Goal: Task Accomplishment & Management: Manage account settings

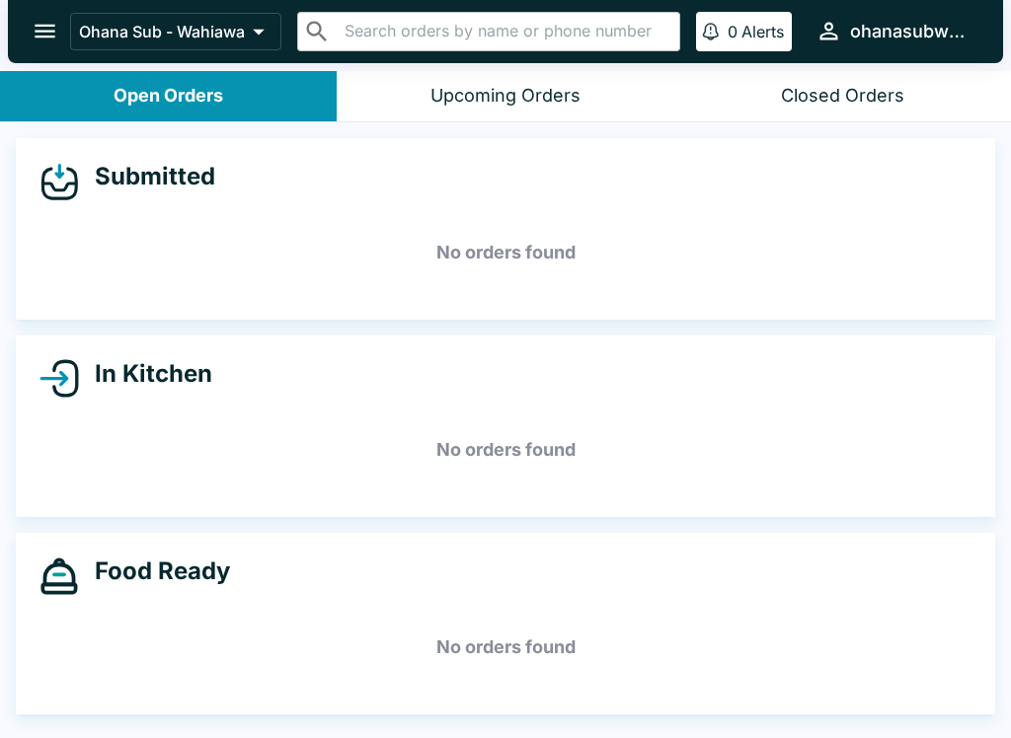
click at [38, 44] on icon "open drawer" at bounding box center [45, 31] width 27 height 27
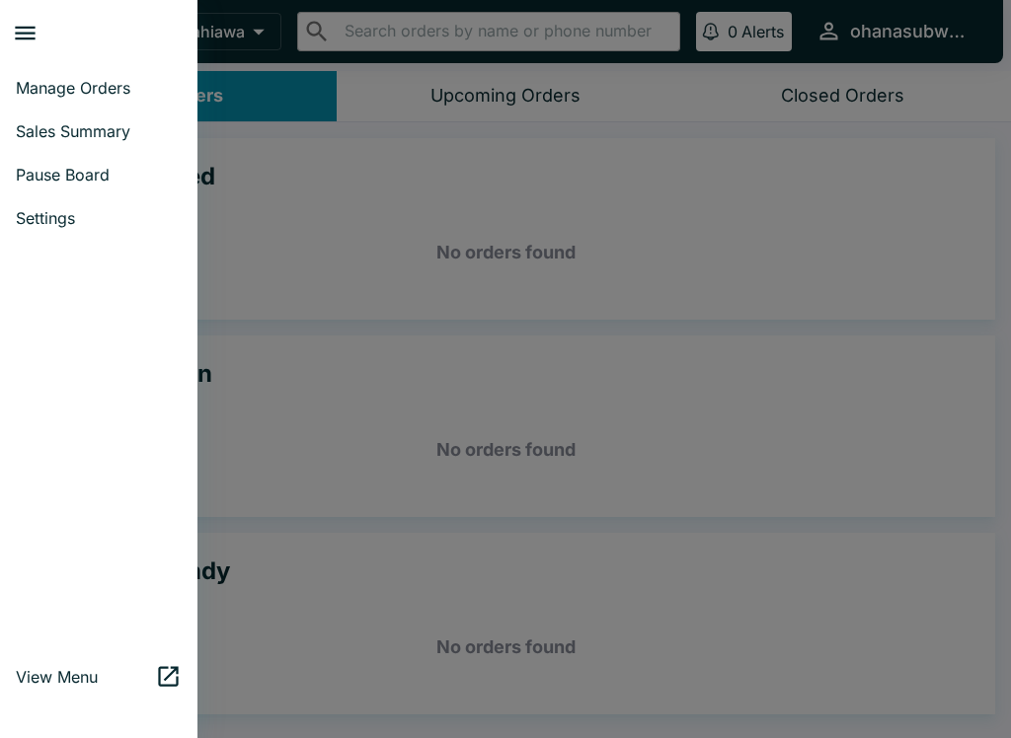
click at [54, 168] on span "Pause Board" at bounding box center [99, 175] width 166 height 20
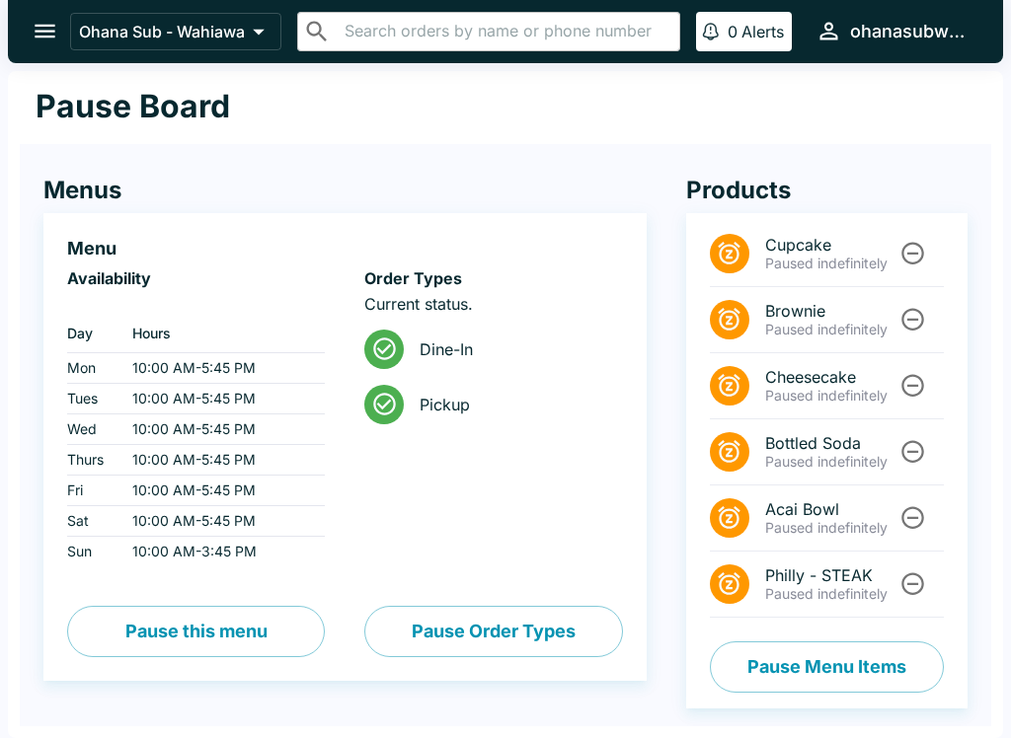
click at [52, 181] on h4 "Menus" at bounding box center [344, 191] width 603 height 30
click at [783, 675] on button "Pause Menu Items" at bounding box center [827, 667] width 234 height 51
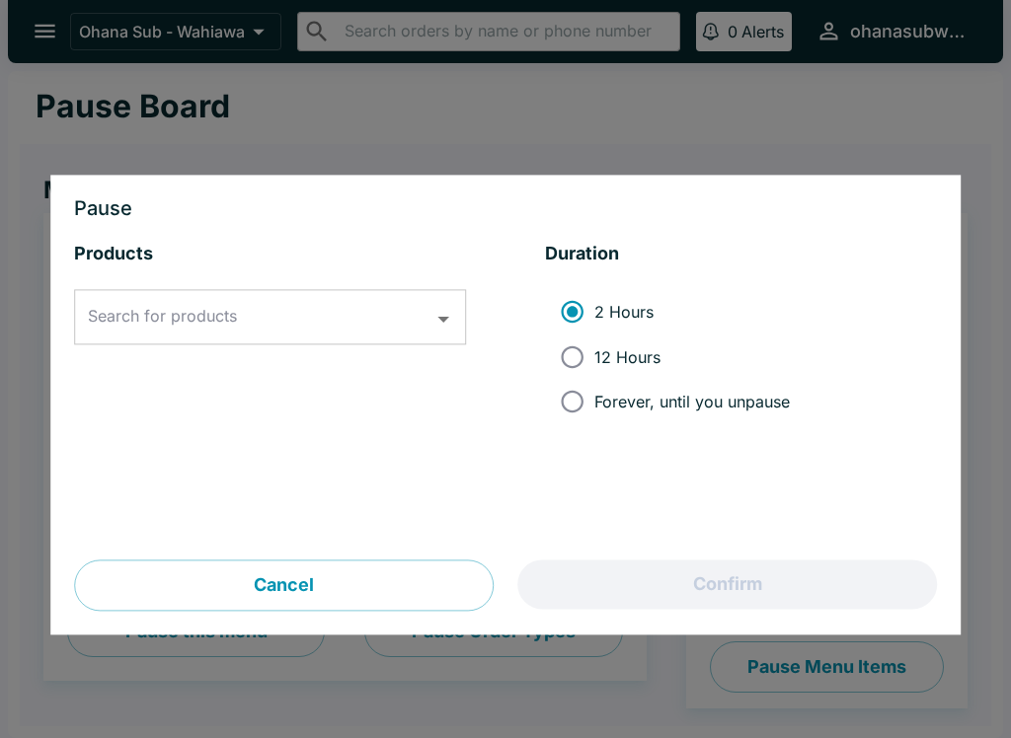
click at [269, 332] on input "Search for products" at bounding box center [255, 318] width 345 height 38
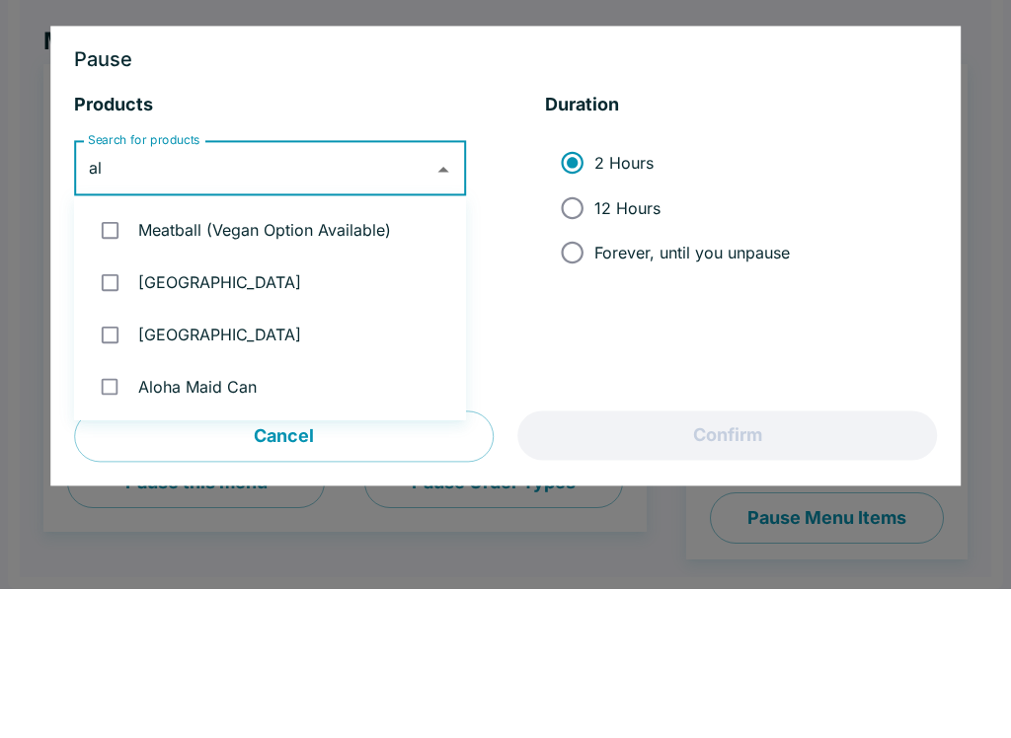
type input "alo"
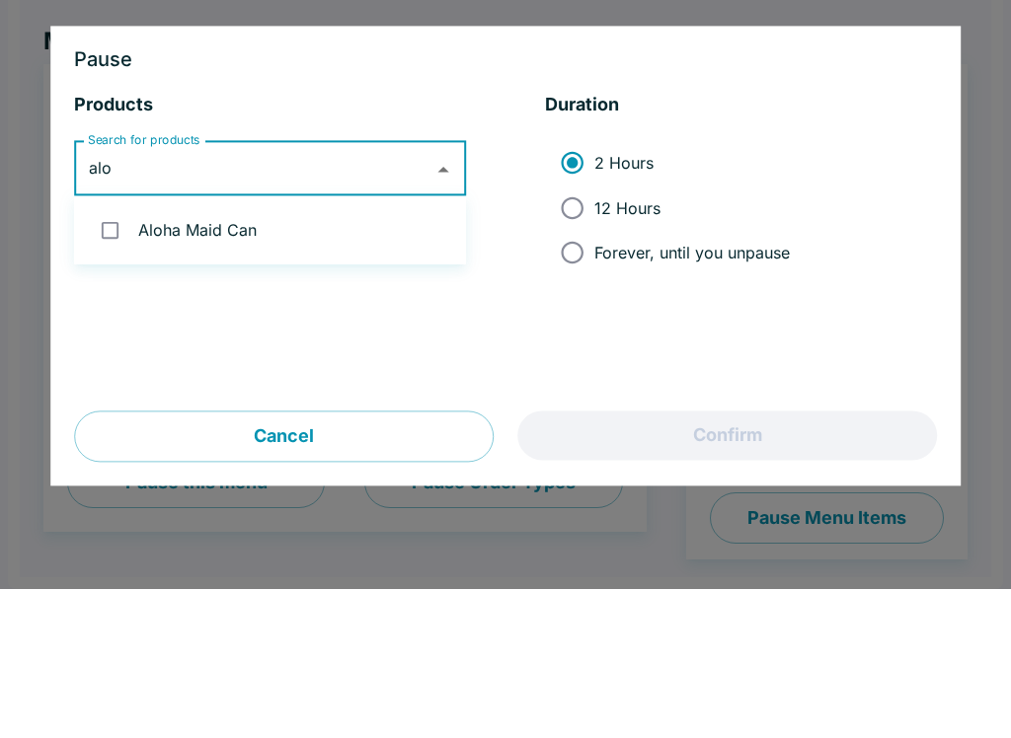
click at [360, 353] on li "Aloha Maid Can" at bounding box center [270, 379] width 392 height 52
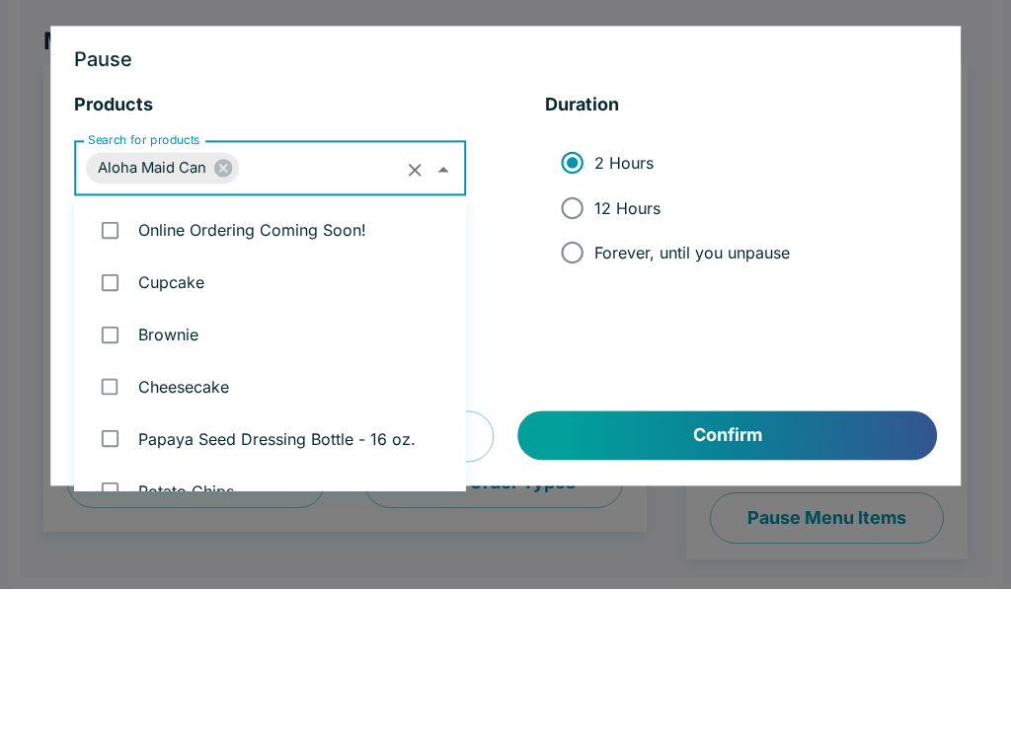
scroll to position [1382, 0]
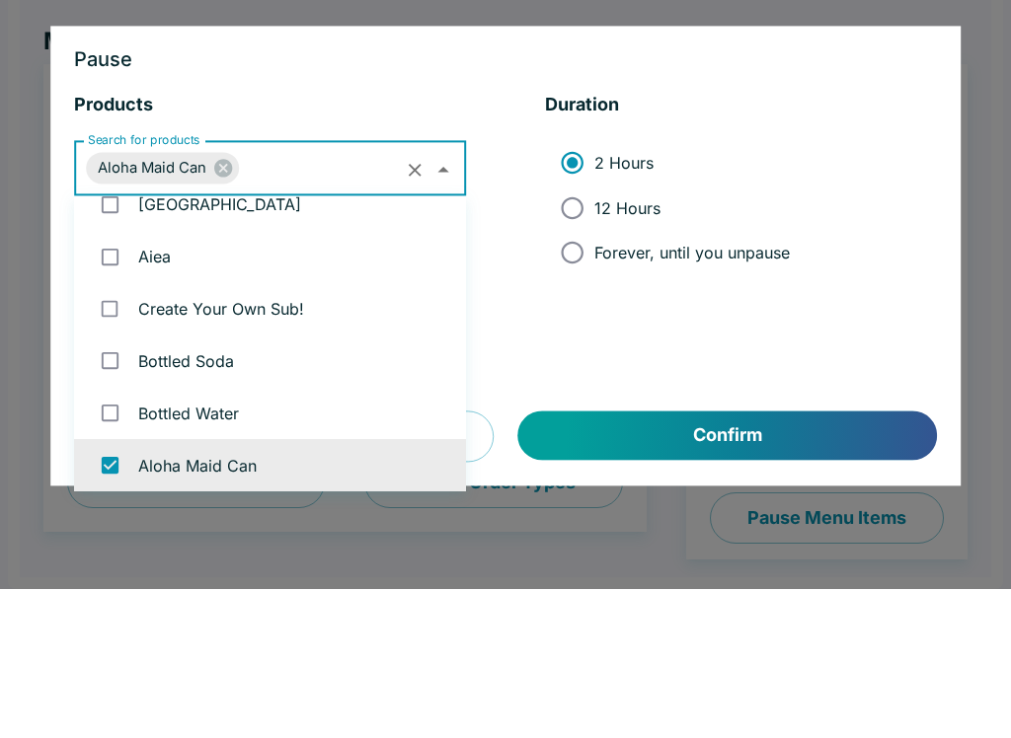
checkbox input "false"
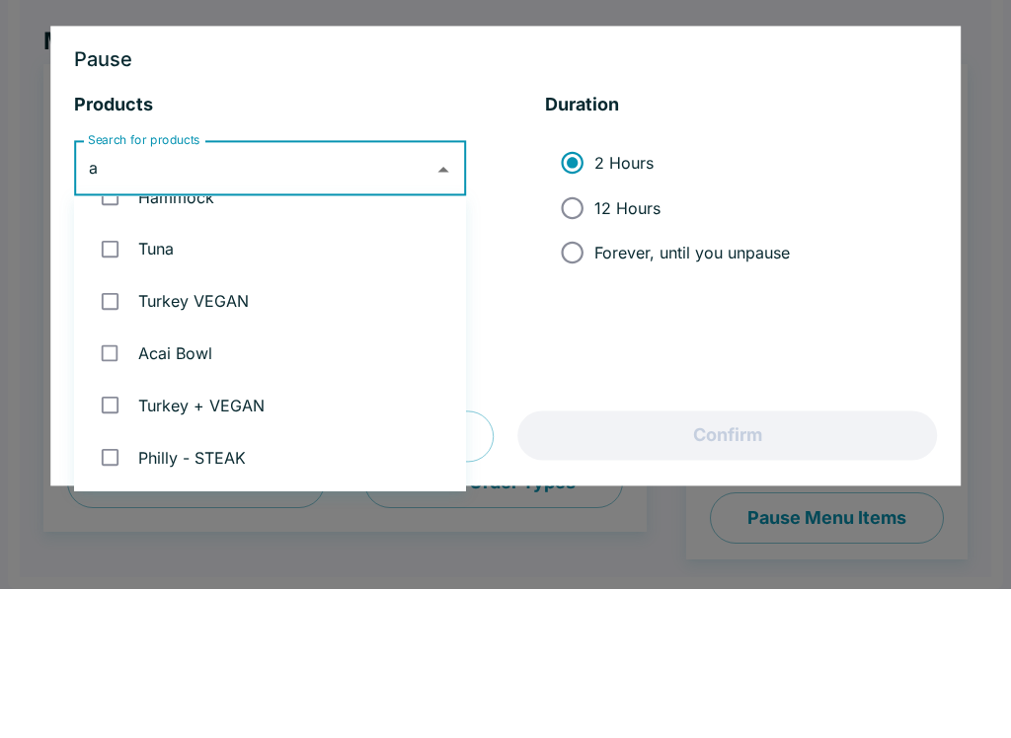
scroll to position [0, 0]
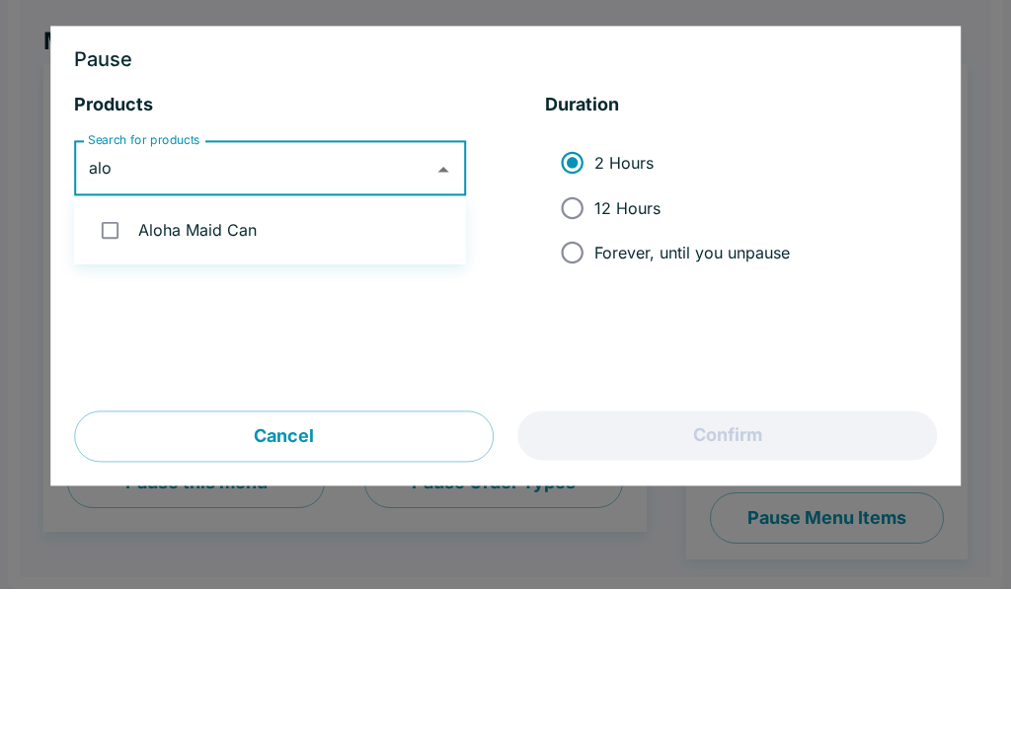
type input "aloh"
click at [113, 359] on input "checkbox" at bounding box center [110, 379] width 40 height 40
checkbox input "true"
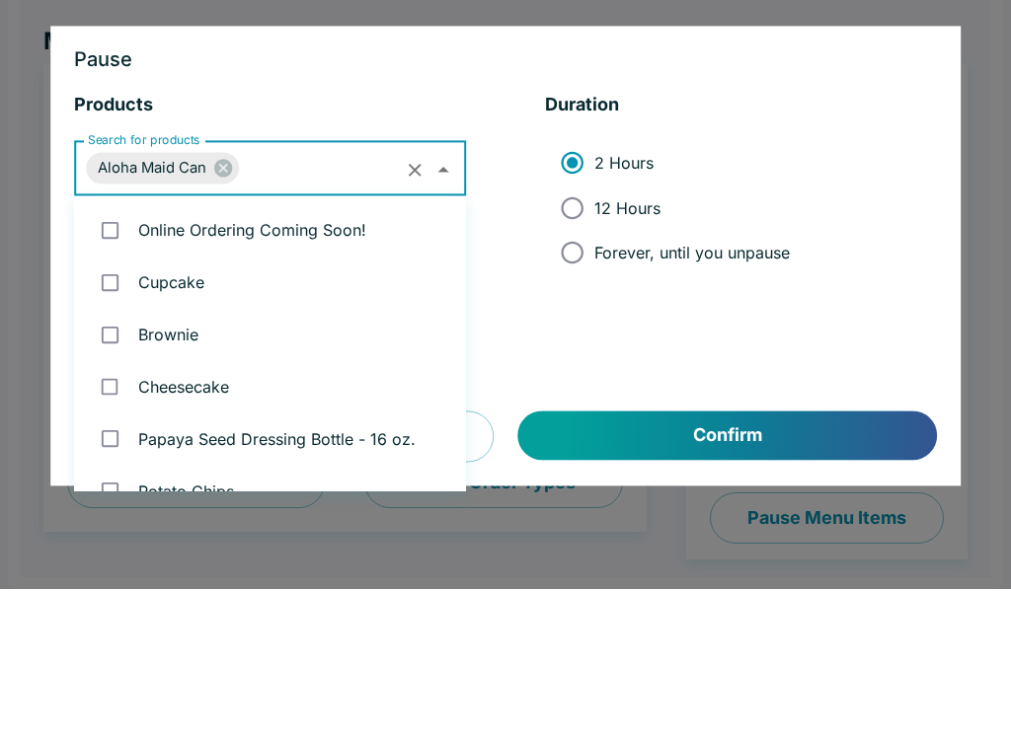
scroll to position [1382, 0]
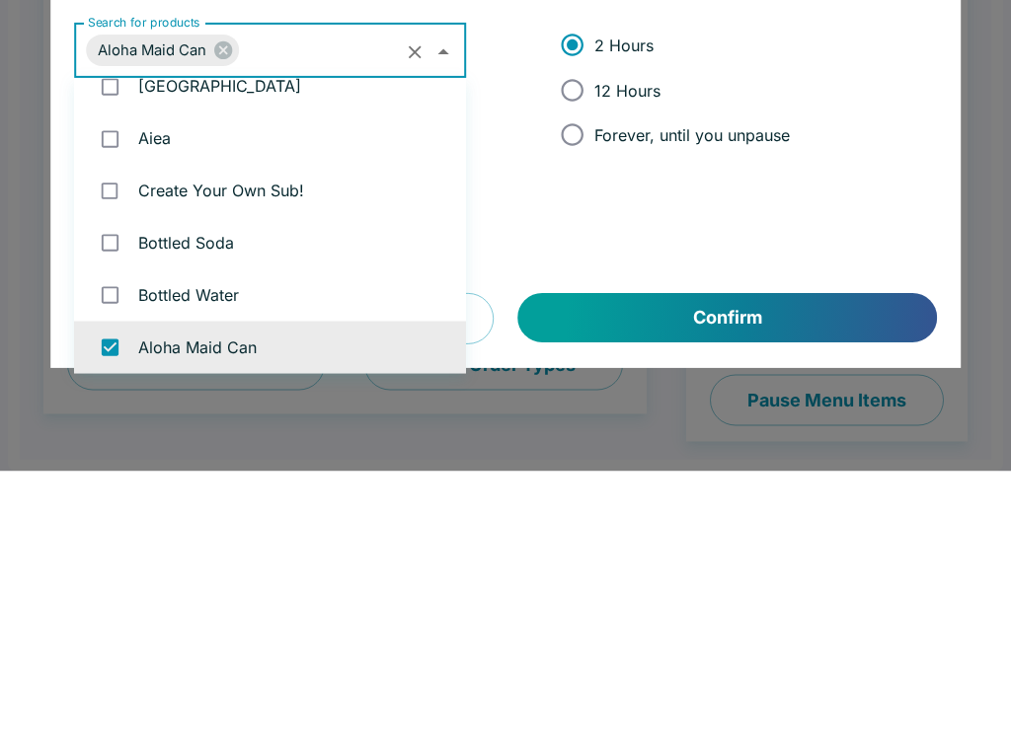
click at [757, 392] on span "Forever, until you unpause" at bounding box center [691, 402] width 195 height 20
click at [594, 380] on input "Forever, until you unpause" at bounding box center [572, 402] width 44 height 44
radio input "true"
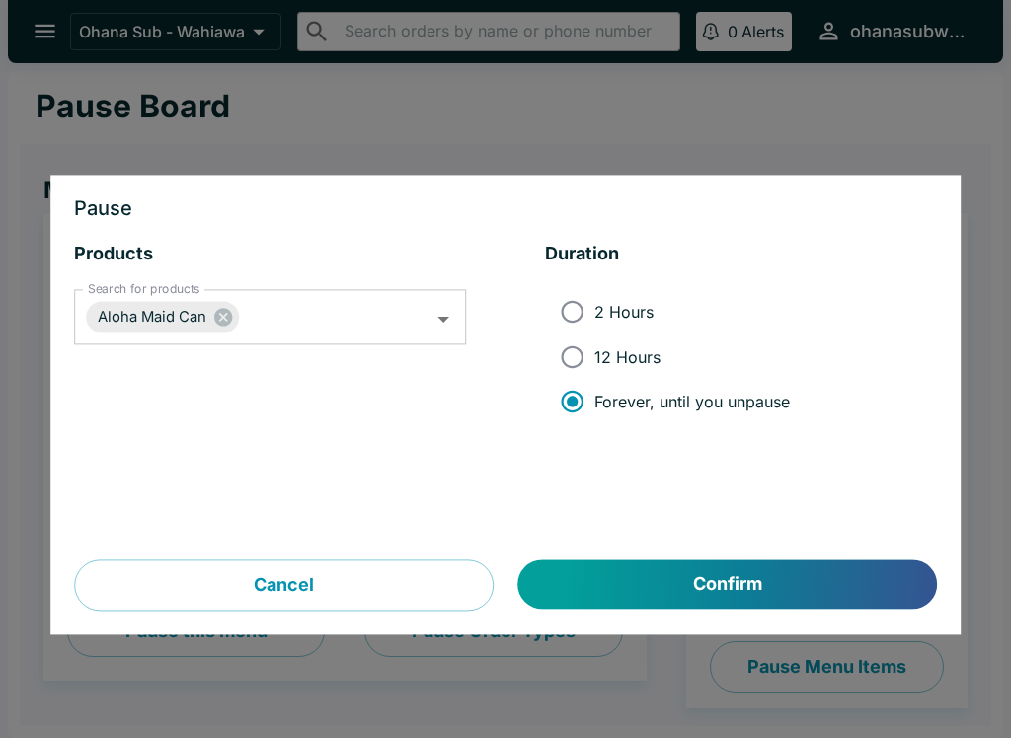
click at [639, 349] on span "12 Hours" at bounding box center [627, 357] width 66 height 20
click at [594, 349] on input "12 Hours" at bounding box center [572, 357] width 44 height 44
radio input "true"
click at [727, 578] on button "Confirm" at bounding box center [727, 585] width 419 height 49
